Goal: Find contact information: Find contact information

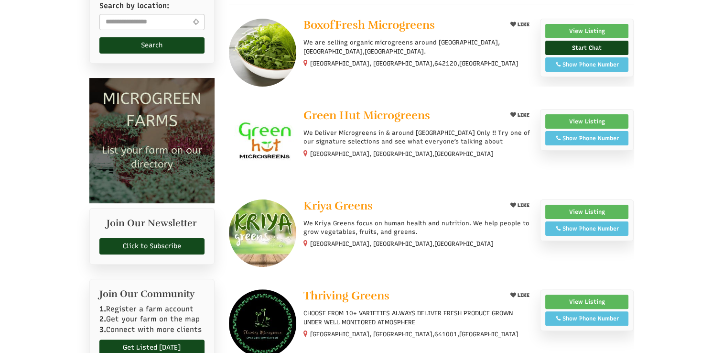
scroll to position [210, 0]
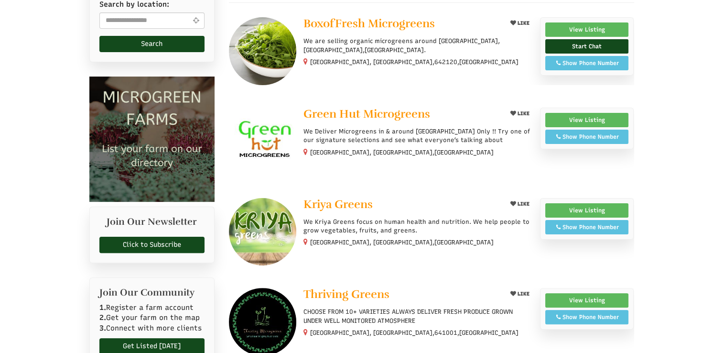
select select "Language Translate Widget"
click at [600, 135] on div "Show Phone Number" at bounding box center [587, 136] width 73 height 9
click at [611, 220] on span "Show Phone Number Call: +91 90421 37412" at bounding box center [588, 227] width 84 height 14
click at [603, 224] on div "Show Phone Number" at bounding box center [587, 227] width 73 height 9
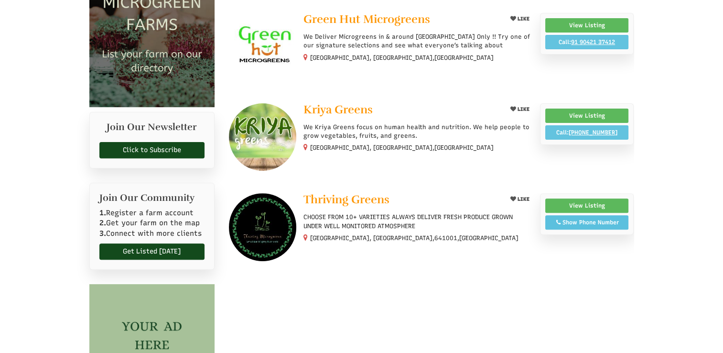
scroll to position [306, 0]
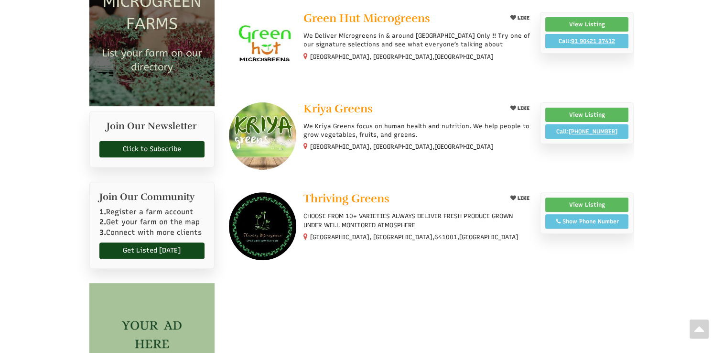
click at [614, 218] on div "Show Phone Number" at bounding box center [587, 221] width 73 height 9
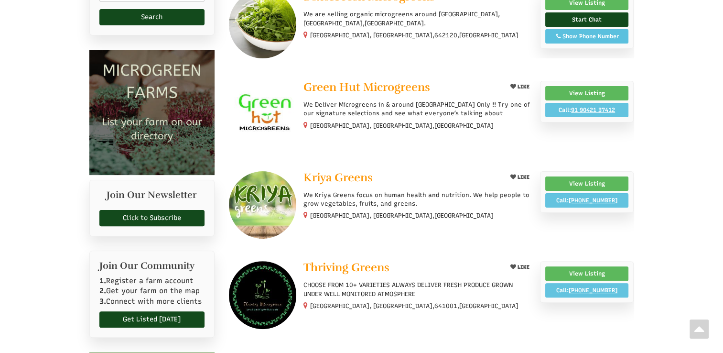
scroll to position [210, 0]
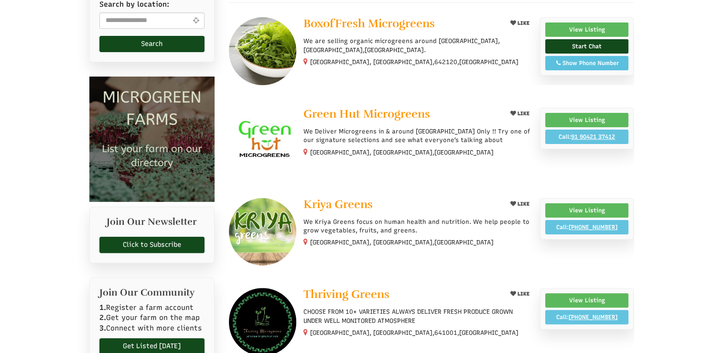
click at [316, 150] on small "Coimbatore, Tamil Nadu, India" at bounding box center [402, 152] width 184 height 7
click at [324, 110] on span "Green Hut Microgreens" at bounding box center [367, 114] width 127 height 14
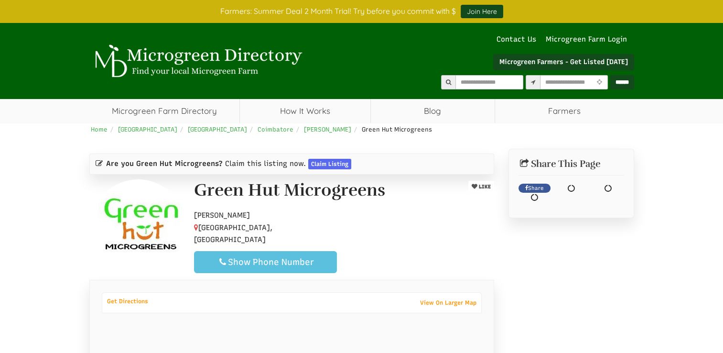
select select "Language Translate Widget"
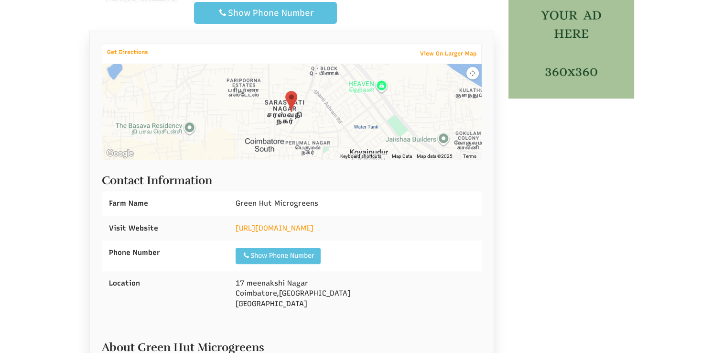
scroll to position [249, 0]
click at [293, 93] on img at bounding box center [291, 101] width 12 height 21
drag, startPoint x: 289, startPoint y: 71, endPoint x: 277, endPoint y: 9, distance: 63.8
click at [277, 9] on div "Show Phone Number" at bounding box center [265, 13] width 127 height 11
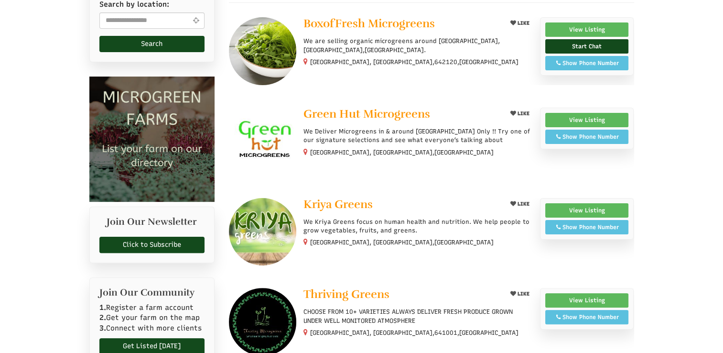
select select "Language Translate Widget"
click at [324, 200] on span "Kriya Greens" at bounding box center [338, 204] width 69 height 14
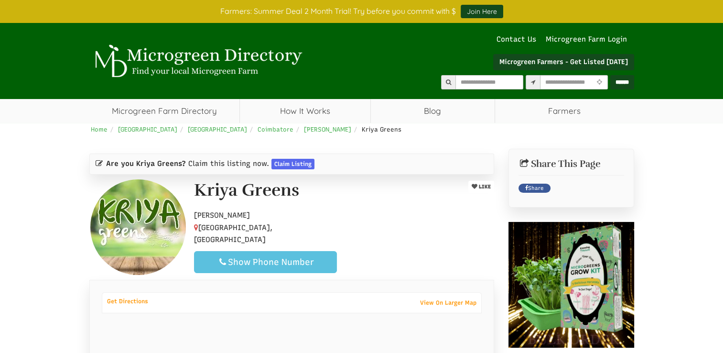
select select "Language Translate Widget"
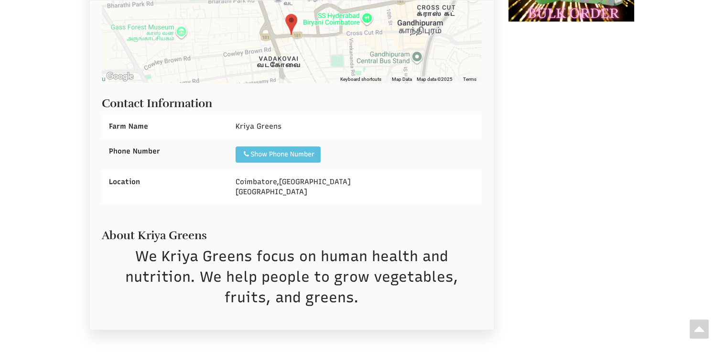
scroll to position [325, 0]
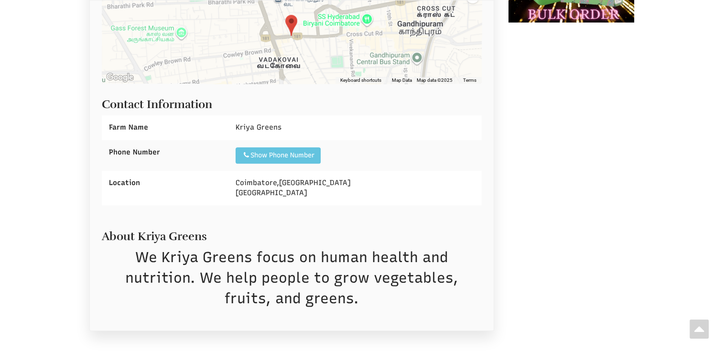
click at [295, 152] on div "Show Phone Number" at bounding box center [278, 156] width 73 height 10
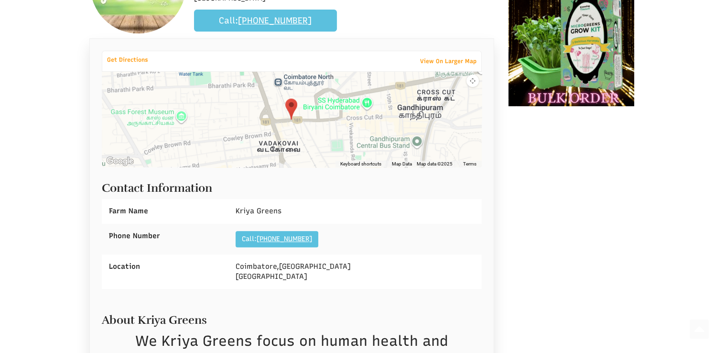
scroll to position [230, 0]
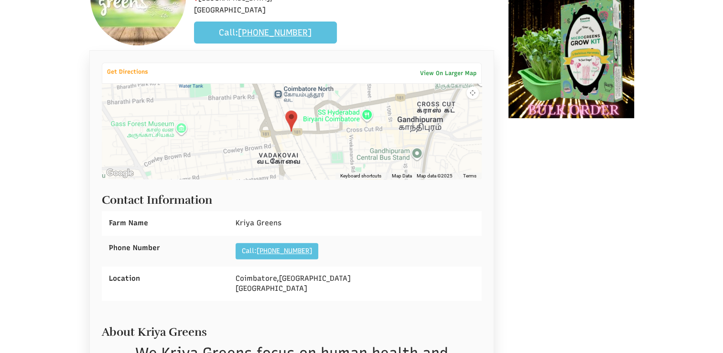
click at [457, 68] on link "View On Larger Map" at bounding box center [449, 72] width 66 height 13
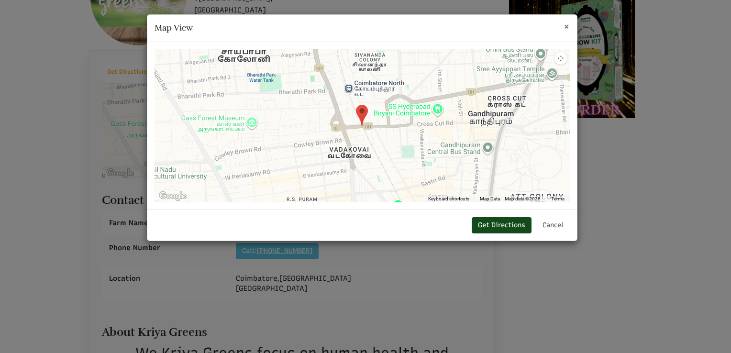
click at [565, 24] on span "×" at bounding box center [566, 26] width 6 height 12
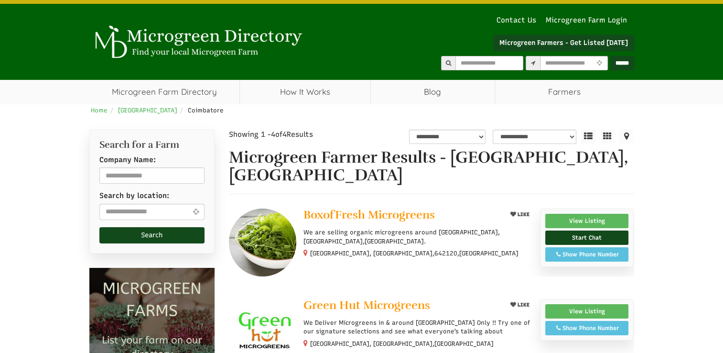
select select "Language Translate Widget"
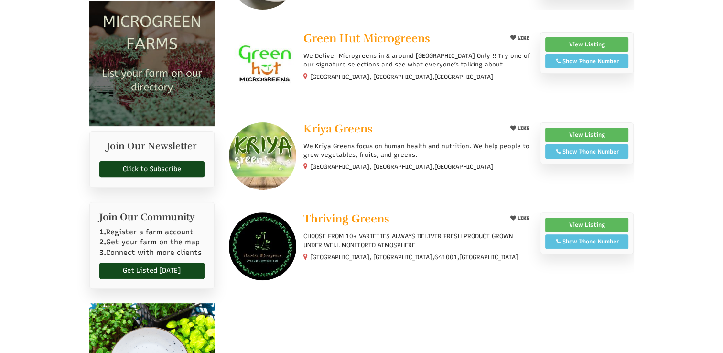
scroll to position [287, 0]
